Goal: Navigation & Orientation: Go to known website

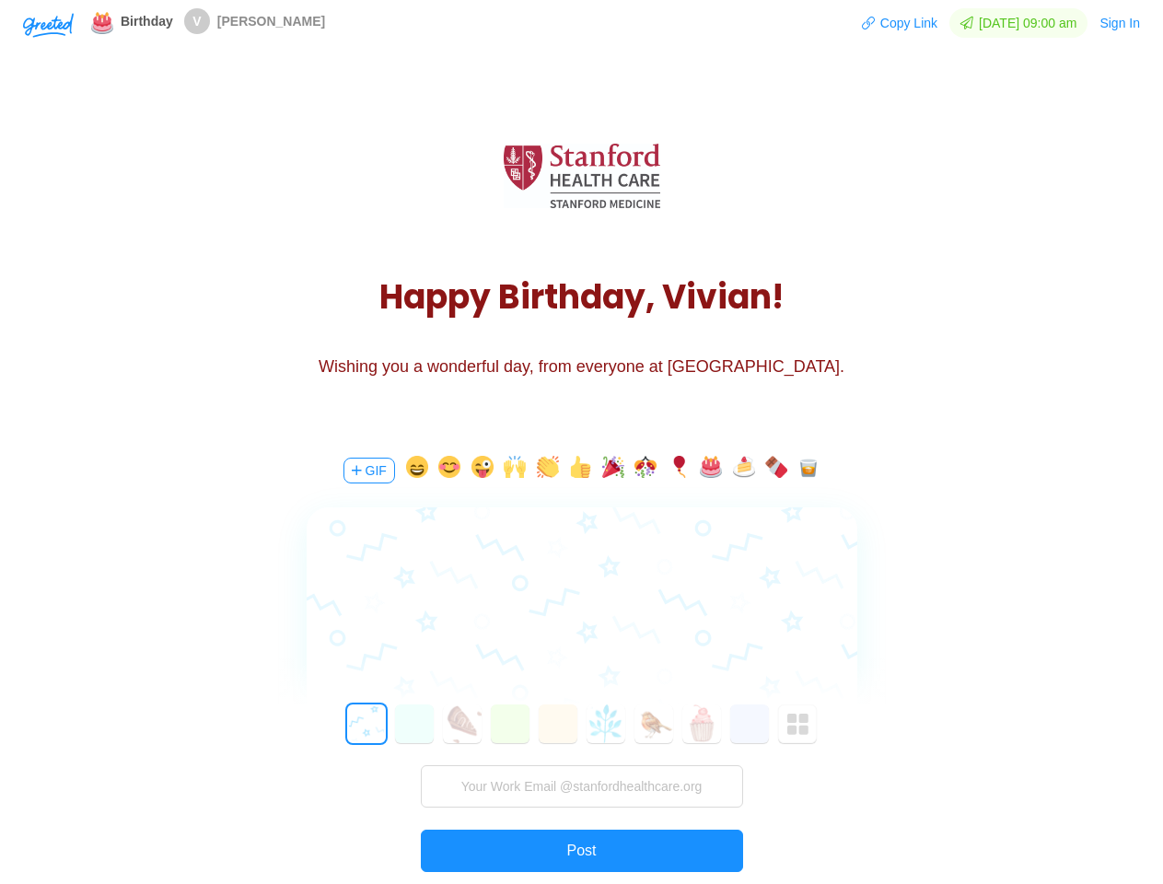
click at [581, 442] on div "GIF 0 1 2 3 4 5 6 7 8 9 10 11 12 13 14 15 16 17 18 19 20 21 22 23 24 25 26 27 2…" at bounding box center [582, 696] width 553 height 527
click at [48, 24] on img "button" at bounding box center [48, 25] width 51 height 25
click at [892, 23] on button "Copy Link" at bounding box center [899, 22] width 77 height 29
click at [1121, 23] on button "Sign In" at bounding box center [1120, 22] width 42 height 29
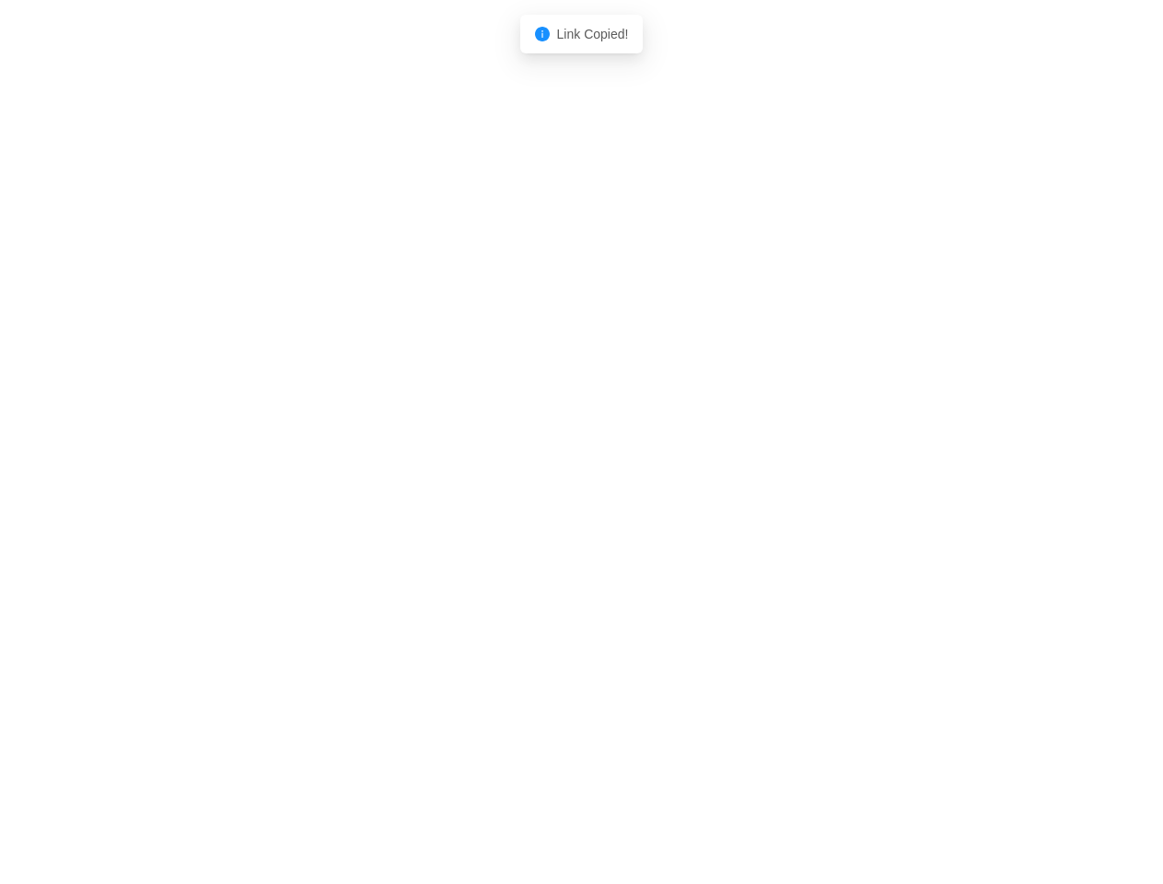
click at [368, 471] on body "Shadow: (click to exit) Link Copied!" at bounding box center [581, 442] width 1163 height 884
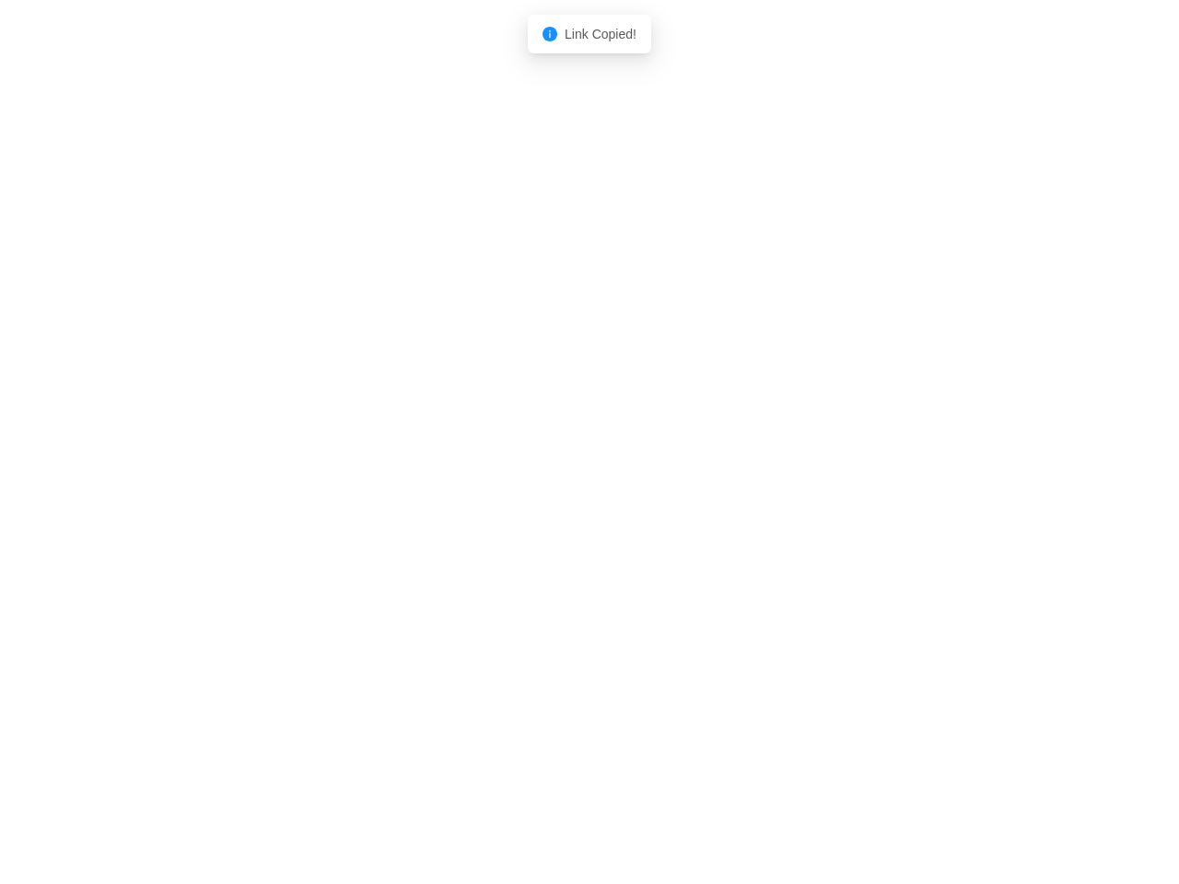
click at [414, 471] on body "Shadow: (click to exit) Link Copied!" at bounding box center [589, 442] width 1179 height 884
click at [447, 471] on body "Shadow: (click to exit) Link Copied!" at bounding box center [589, 442] width 1179 height 884
click at [480, 471] on body "Shadow: (click to exit) Link Copied!" at bounding box center [589, 442] width 1179 height 884
click at [512, 471] on body "Shadow: (click to exit) Link Copied!" at bounding box center [589, 442] width 1179 height 884
click at [545, 471] on body "Shadow: (click to exit) Link Copied!" at bounding box center [589, 442] width 1179 height 884
